Goal: Task Accomplishment & Management: Complete application form

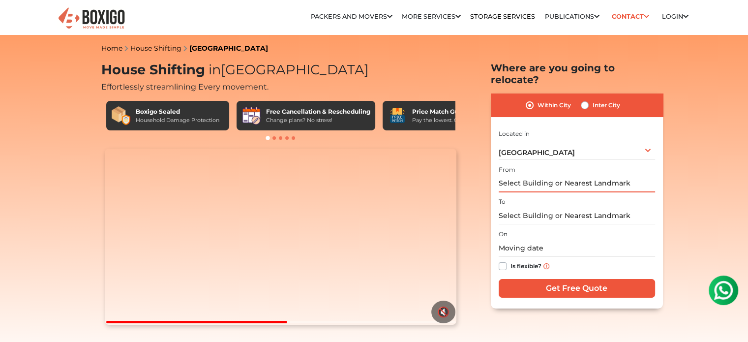
click at [516, 175] on input "text" at bounding box center [576, 183] width 156 height 17
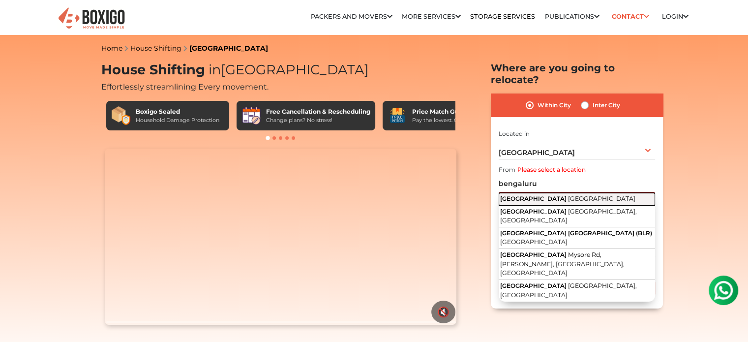
click at [565, 193] on button "[GEOGRAPHIC_DATA] [GEOGRAPHIC_DATA]" at bounding box center [576, 199] width 156 height 13
type input "[GEOGRAPHIC_DATA], [GEOGRAPHIC_DATA]"
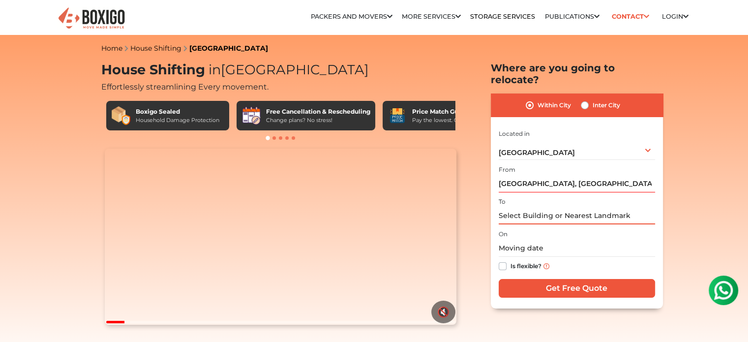
click at [513, 207] on input "text" at bounding box center [576, 215] width 156 height 17
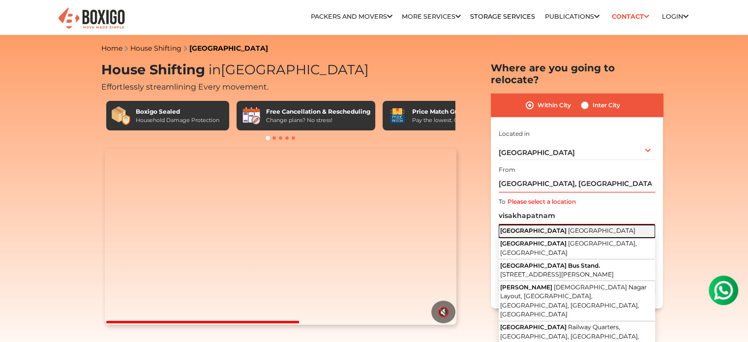
click at [592, 227] on span "[GEOGRAPHIC_DATA]" at bounding box center [601, 230] width 67 height 7
type input "[GEOGRAPHIC_DATA], [GEOGRAPHIC_DATA]"
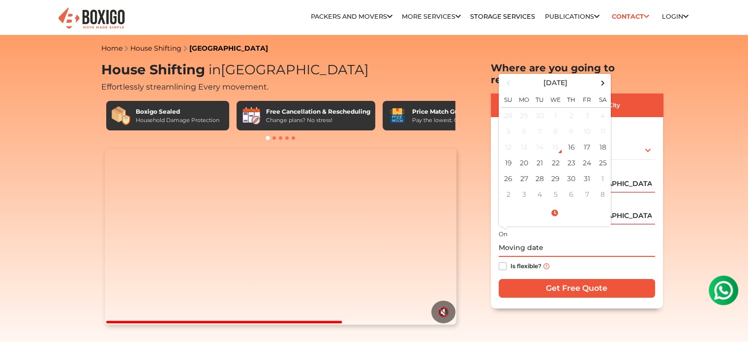
click at [521, 239] on input "text" at bounding box center [576, 247] width 156 height 17
click at [575, 139] on td "16" at bounding box center [571, 147] width 16 height 16
type input "[DATE] 7:08 PM"
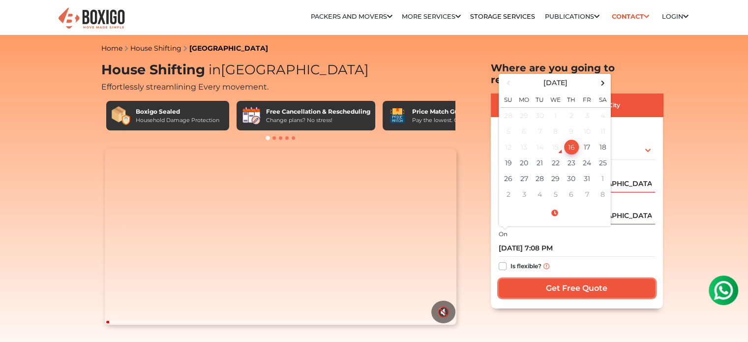
click at [566, 279] on input "Get Free Quote" at bounding box center [576, 288] width 156 height 19
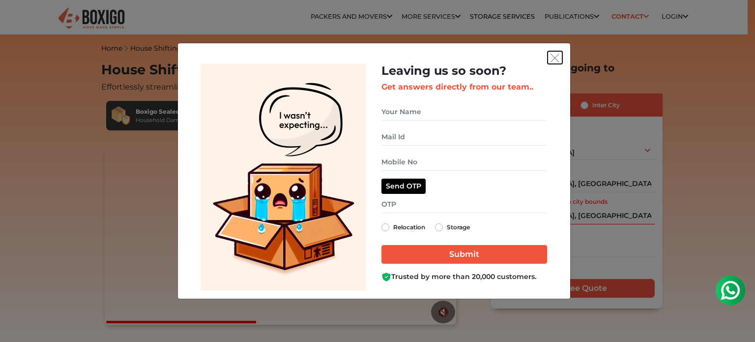
click at [555, 56] on img "get free quote dialog" at bounding box center [555, 58] width 9 height 9
